Goal: Information Seeking & Learning: Learn about a topic

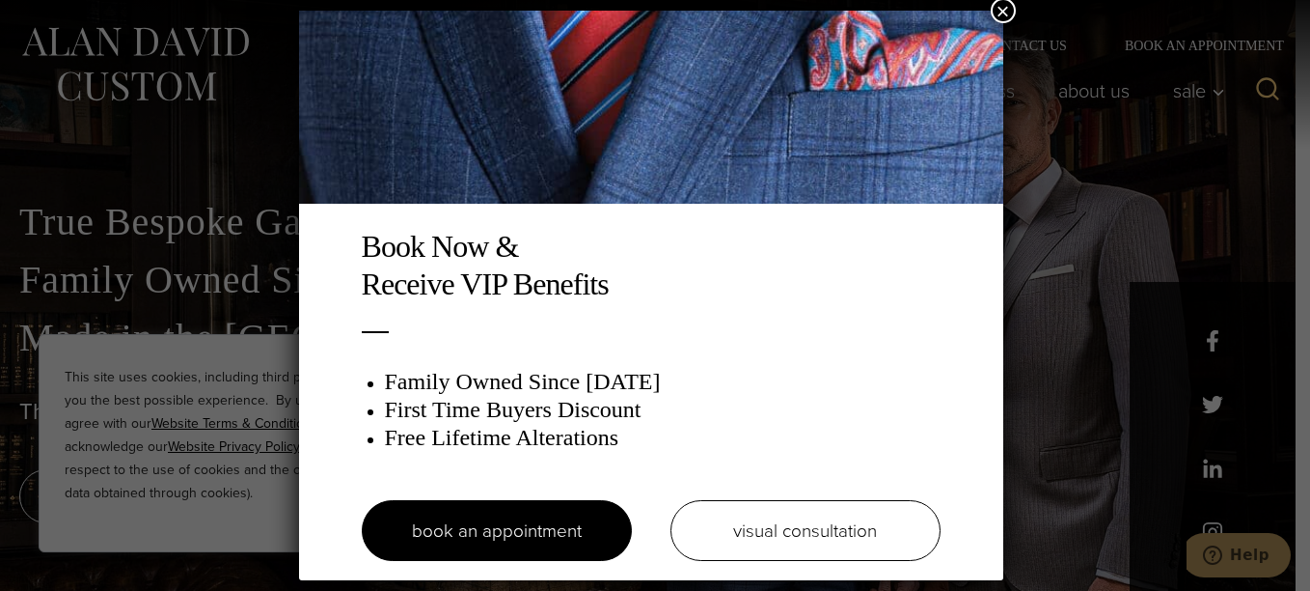
click at [1013, 11] on button "×" at bounding box center [1003, 10] width 25 height 25
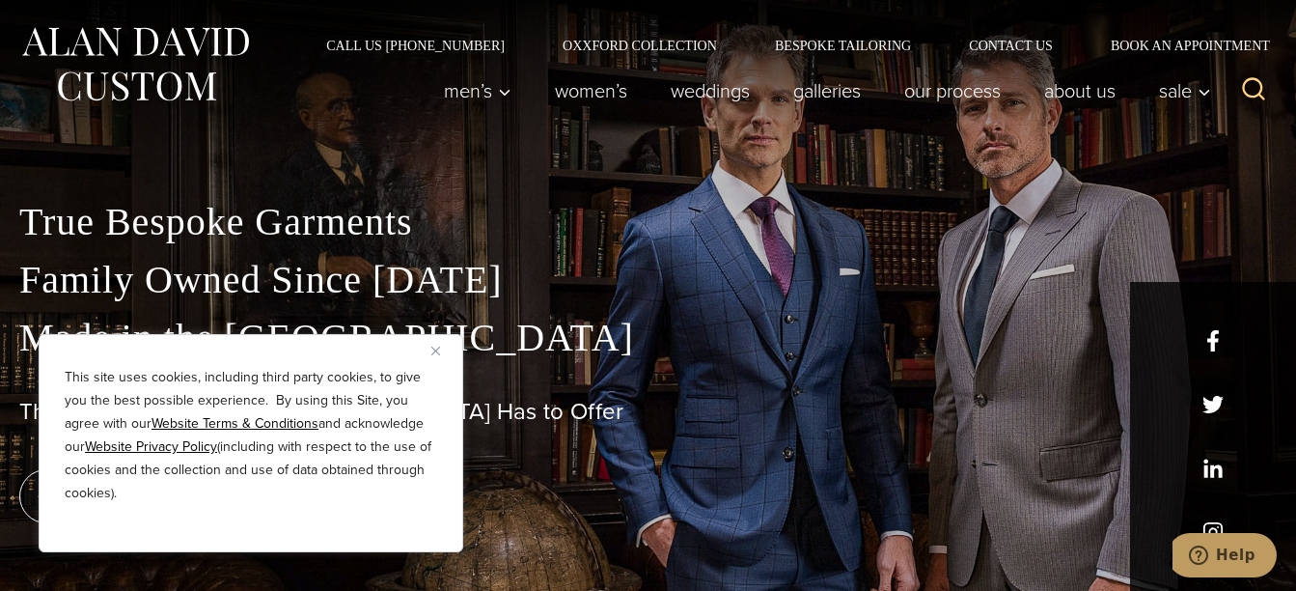
click at [436, 350] on img "Close" at bounding box center [435, 350] width 9 height 9
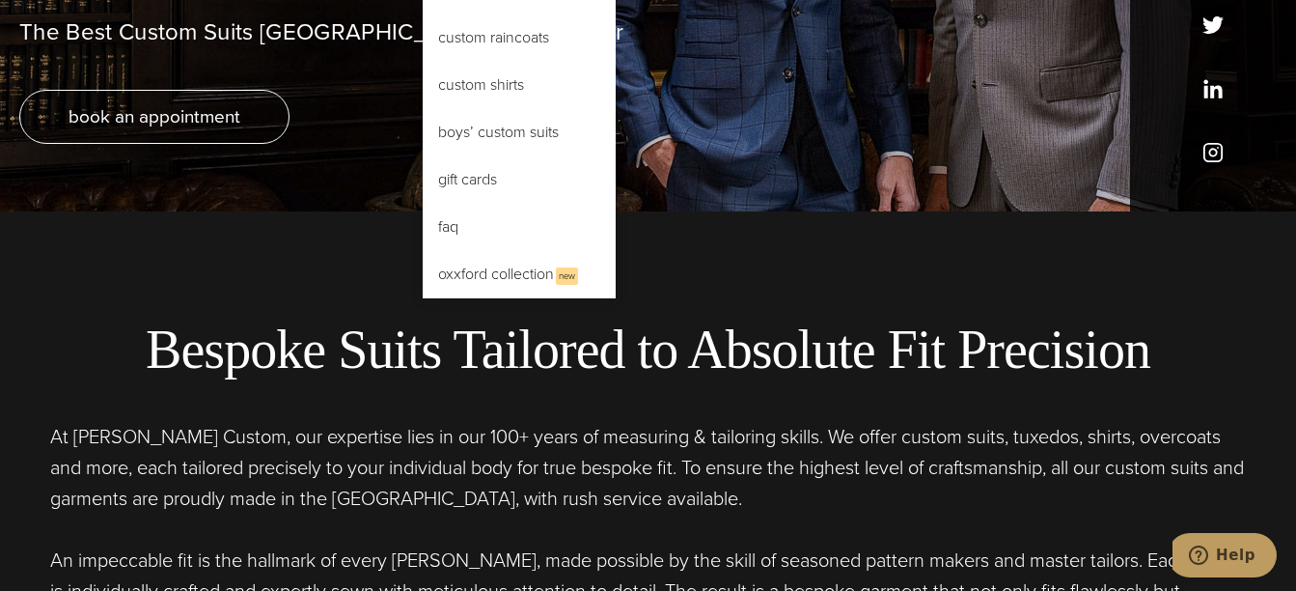
scroll to position [386, 0]
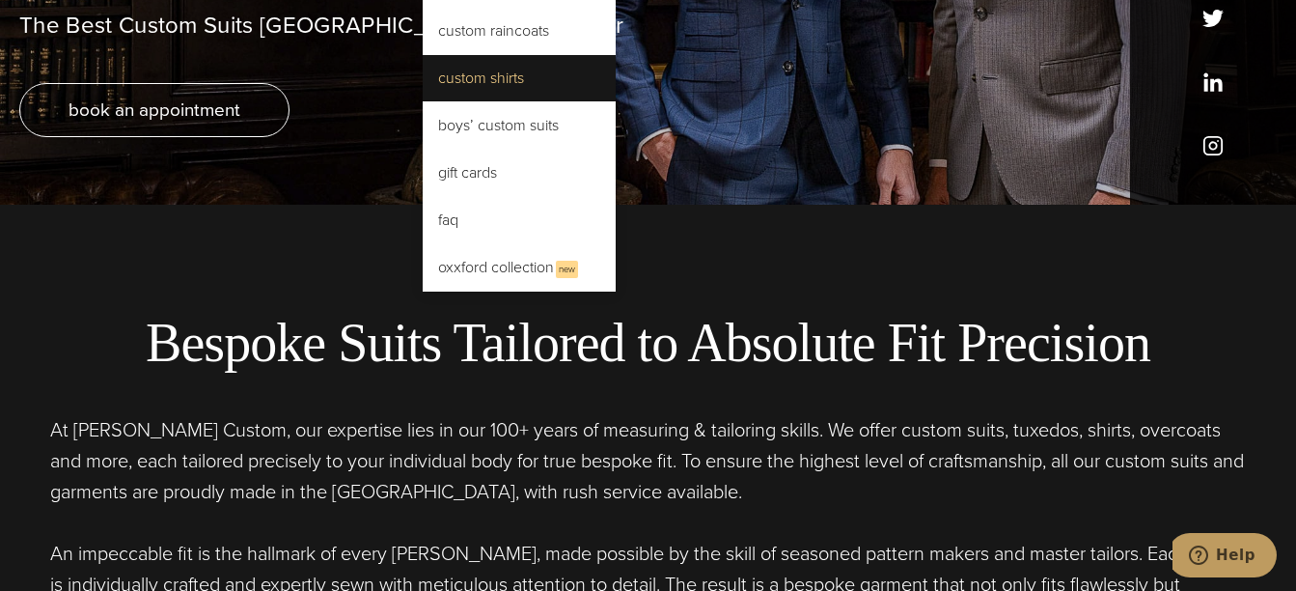
click at [526, 84] on link "Custom Shirts" at bounding box center [519, 78] width 193 height 46
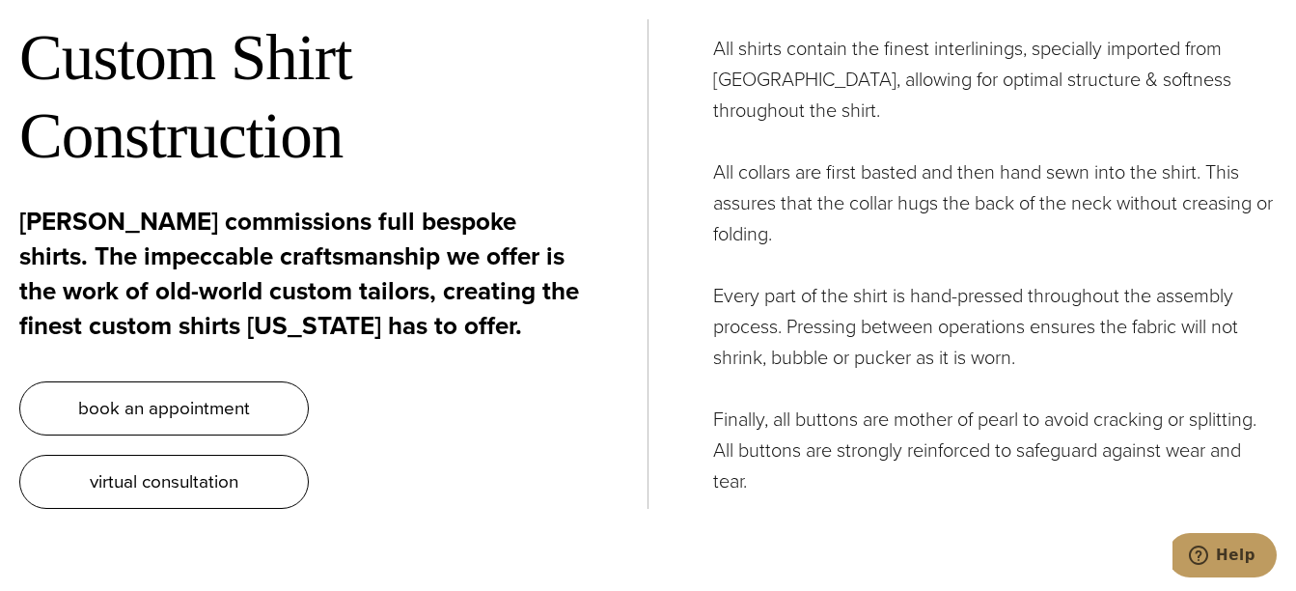
scroll to position [6323, 0]
click at [900, 160] on p "All collars are first basted and then hand sewn into the shirt. This assures th…" at bounding box center [995, 203] width 564 height 93
click at [899, 160] on p "All collars are first basted and then hand sewn into the shirt. This assures th…" at bounding box center [995, 203] width 564 height 93
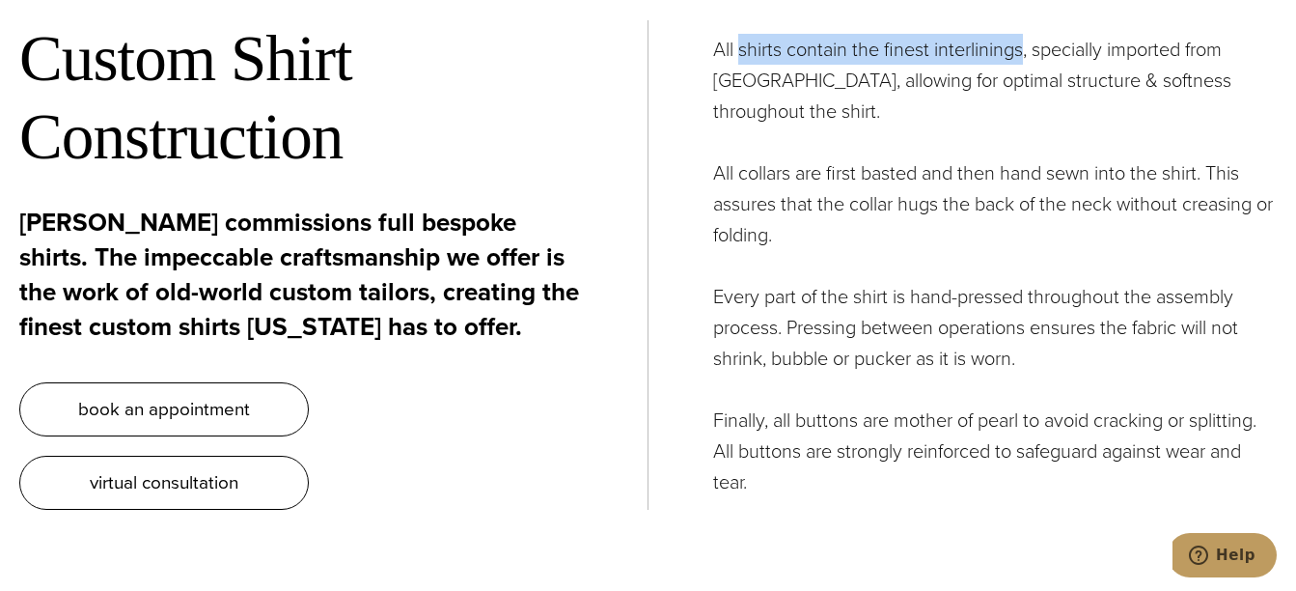
drag, startPoint x: 738, startPoint y: 65, endPoint x: 1022, endPoint y: 75, distance: 283.9
click at [1022, 75] on p "All shirts contain the finest interlinings, specially imported from Italy, allo…" at bounding box center [995, 80] width 564 height 93
